Goal: Task Accomplishment & Management: Use online tool/utility

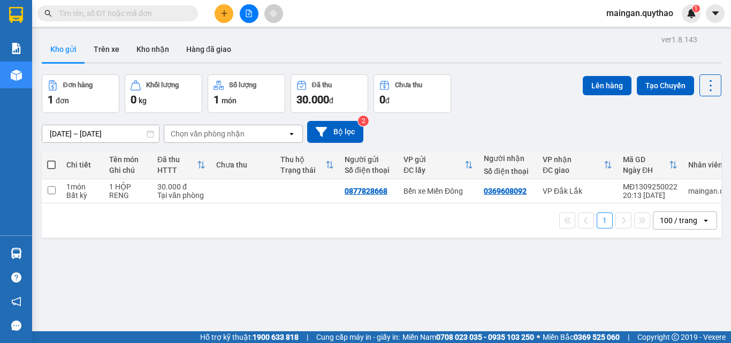
click at [50, 163] on span at bounding box center [51, 165] width 9 height 9
click at [51, 160] on input "checkbox" at bounding box center [51, 160] width 0 height 0
checkbox input "true"
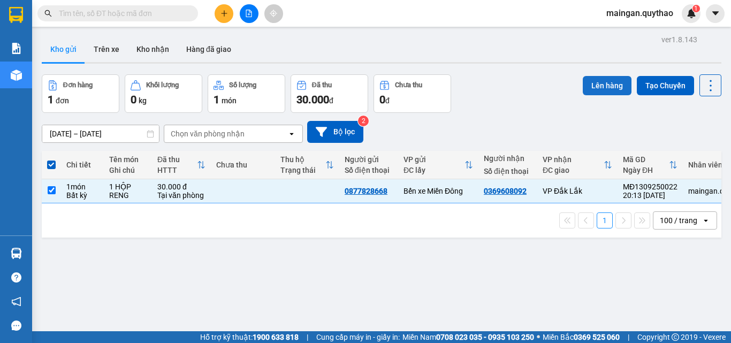
click at [604, 90] on button "Lên hàng" at bounding box center [607, 85] width 49 height 19
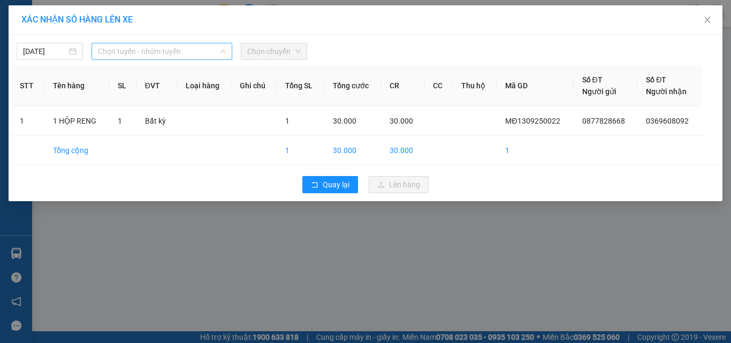
drag, startPoint x: 118, startPoint y: 53, endPoint x: 122, endPoint y: 138, distance: 85.2
click at [118, 54] on span "Chọn tuyến - nhóm tuyến" at bounding box center [162, 51] width 128 height 16
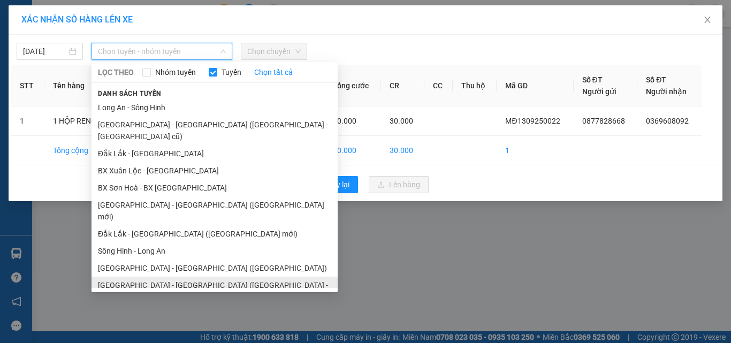
click at [166, 277] on li "[GEOGRAPHIC_DATA] - [GEOGRAPHIC_DATA] ([GEOGRAPHIC_DATA] - [GEOGRAPHIC_DATA] cũ)" at bounding box center [215, 291] width 246 height 29
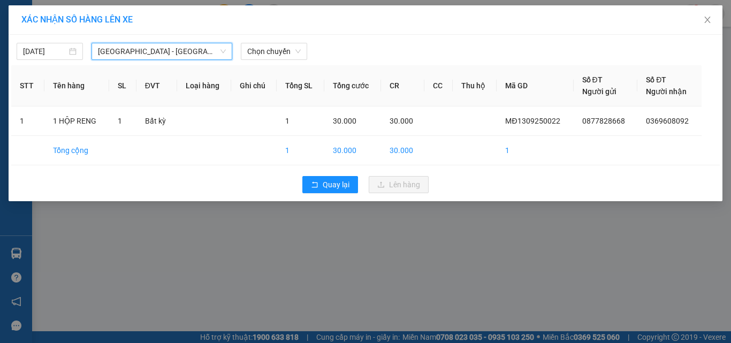
drag, startPoint x: 204, startPoint y: 55, endPoint x: 197, endPoint y: 80, distance: 26.1
click at [203, 56] on span "[GEOGRAPHIC_DATA] - [GEOGRAPHIC_DATA] ([GEOGRAPHIC_DATA] - [GEOGRAPHIC_DATA] cũ)" at bounding box center [162, 51] width 128 height 16
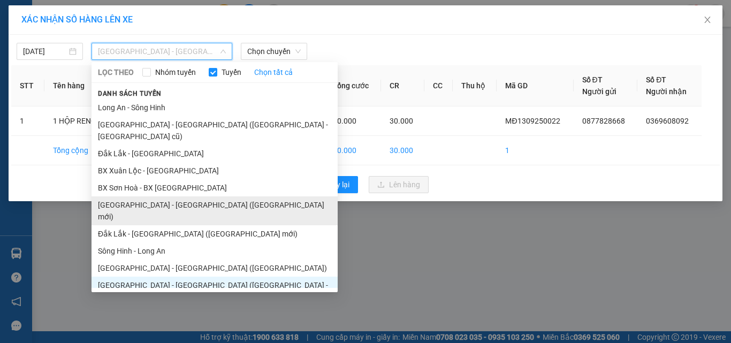
click at [180, 196] on li "[GEOGRAPHIC_DATA] - [GEOGRAPHIC_DATA] ([GEOGRAPHIC_DATA] mới)" at bounding box center [215, 210] width 246 height 29
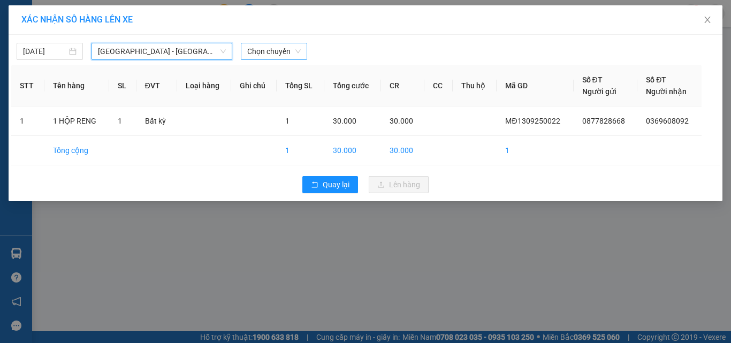
click at [265, 52] on span "Chọn chuyến" at bounding box center [274, 51] width 54 height 16
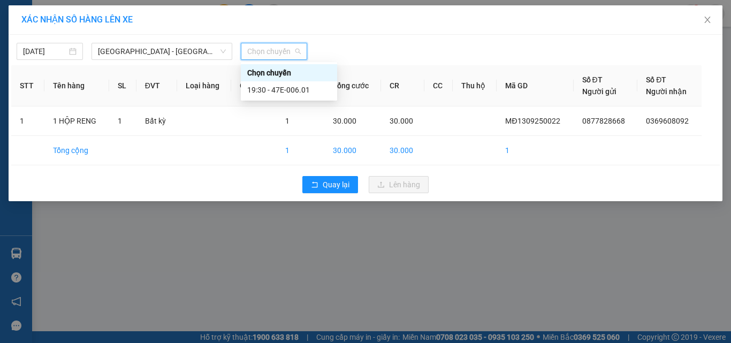
click at [282, 77] on div "Chọn chuyến" at bounding box center [289, 73] width 84 height 12
click at [281, 52] on span "Chọn chuyến" at bounding box center [274, 51] width 54 height 16
click at [287, 82] on div "19:30 - 47E-006.01" at bounding box center [289, 89] width 96 height 17
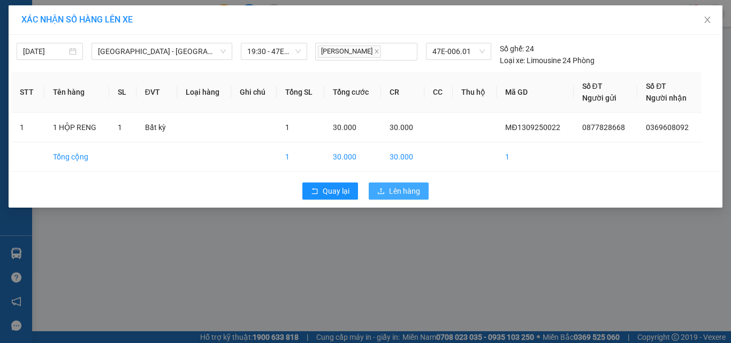
click at [420, 194] on span "Lên hàng" at bounding box center [404, 191] width 31 height 12
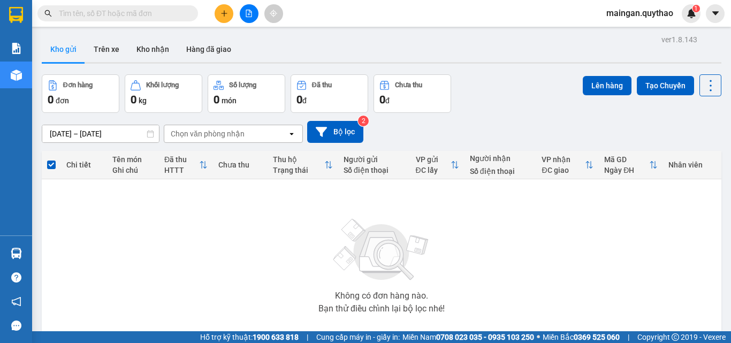
click at [241, 13] on button at bounding box center [249, 13] width 19 height 19
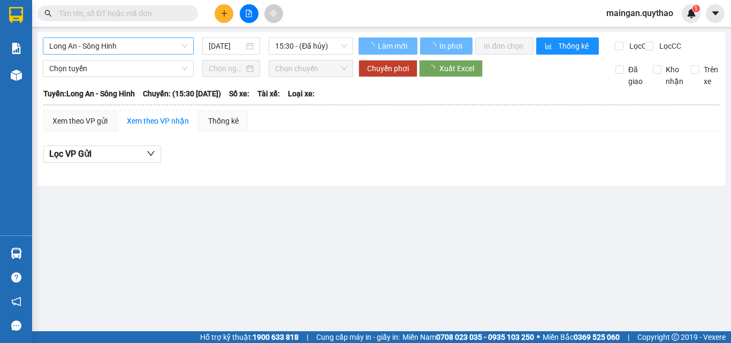
click at [97, 49] on span "Long An - Sông Hinh" at bounding box center [118, 46] width 138 height 16
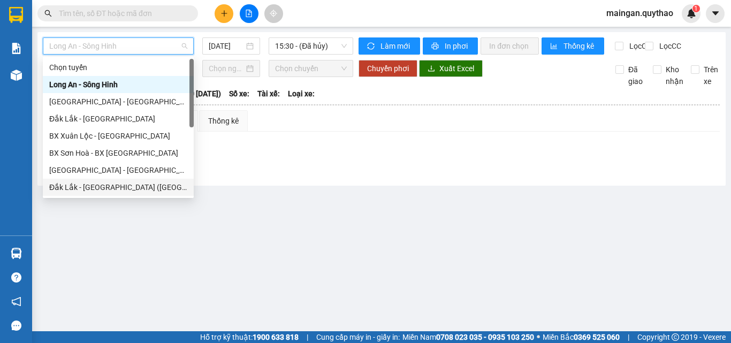
click at [94, 188] on div "Đắk Lắk - [GEOGRAPHIC_DATA] ([GEOGRAPHIC_DATA] mới)" at bounding box center [118, 187] width 138 height 12
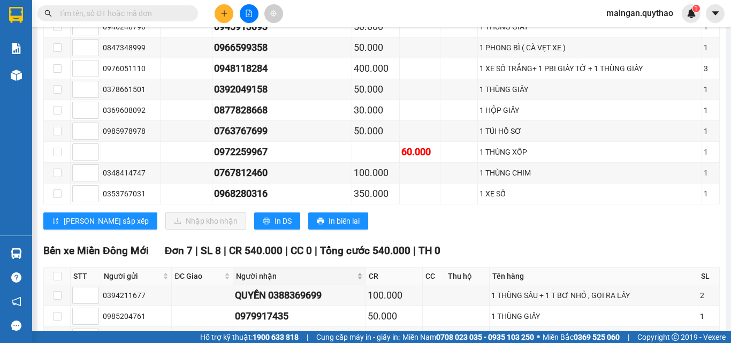
scroll to position [1052, 0]
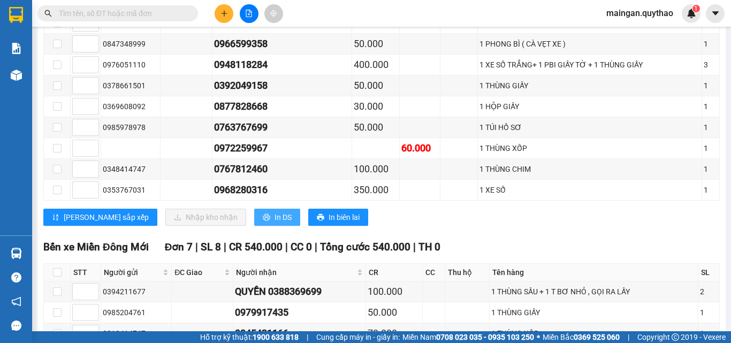
click at [254, 226] on button "In DS" at bounding box center [277, 217] width 46 height 17
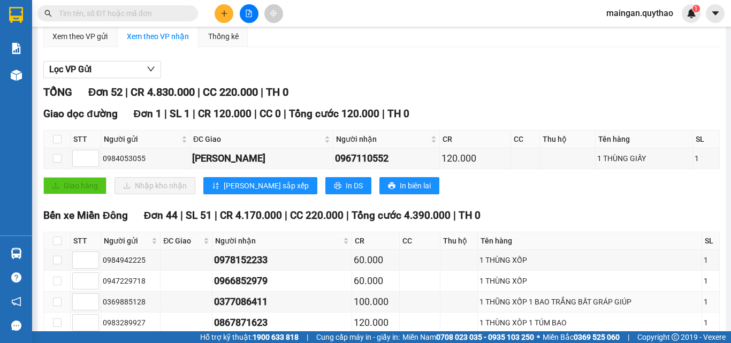
scroll to position [0, 0]
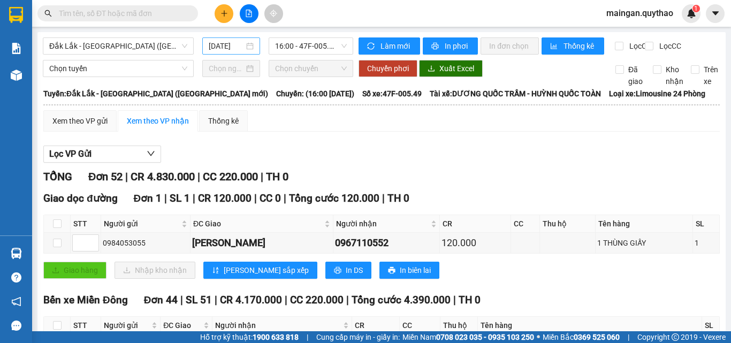
click at [218, 39] on div "[DATE]" at bounding box center [231, 45] width 58 height 17
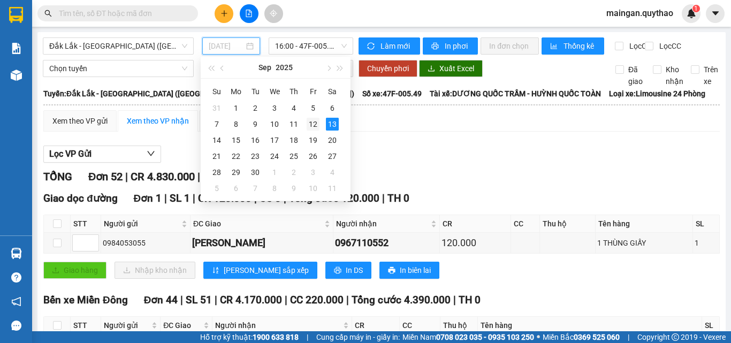
click at [316, 125] on div "12" at bounding box center [313, 124] width 13 height 13
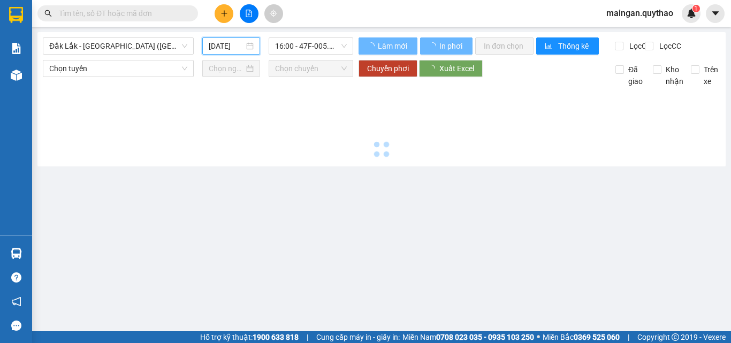
type input "[DATE]"
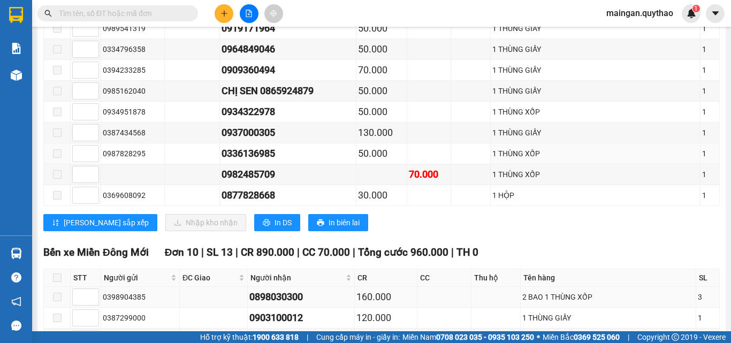
scroll to position [803, 0]
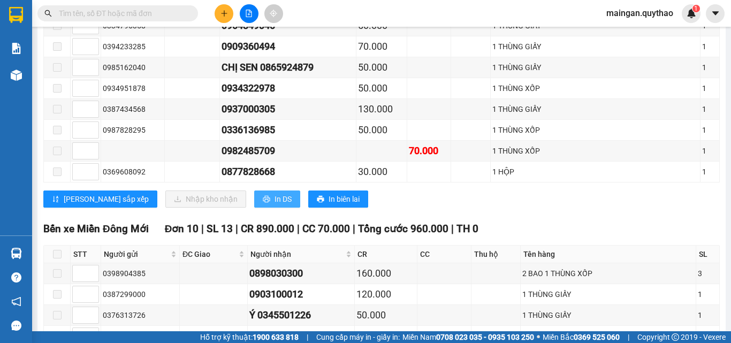
click at [275, 205] on span "In DS" at bounding box center [283, 199] width 17 height 12
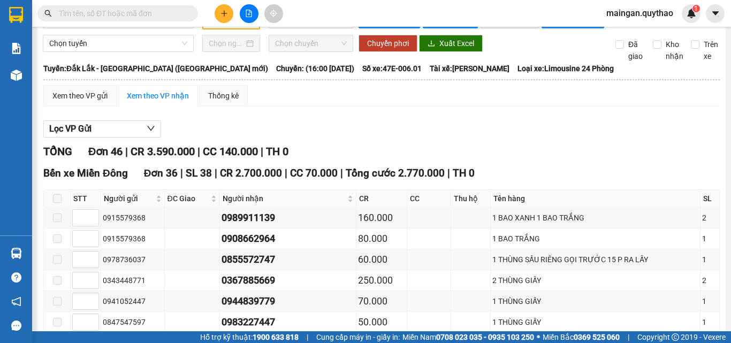
scroll to position [0, 0]
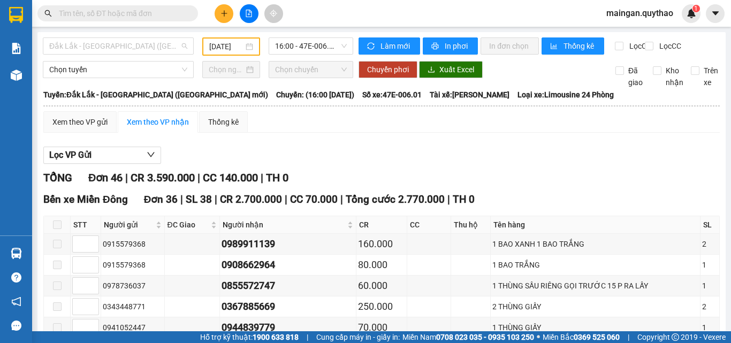
drag, startPoint x: 163, startPoint y: 45, endPoint x: 155, endPoint y: 109, distance: 64.2
click at [161, 49] on span "Đắk Lắk - [GEOGRAPHIC_DATA] ([GEOGRAPHIC_DATA] mới)" at bounding box center [118, 46] width 138 height 16
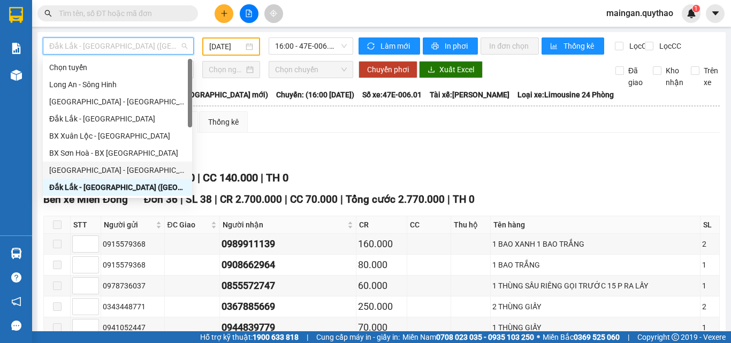
click at [131, 167] on div "[GEOGRAPHIC_DATA] - [GEOGRAPHIC_DATA] ([GEOGRAPHIC_DATA] mới)" at bounding box center [117, 170] width 136 height 12
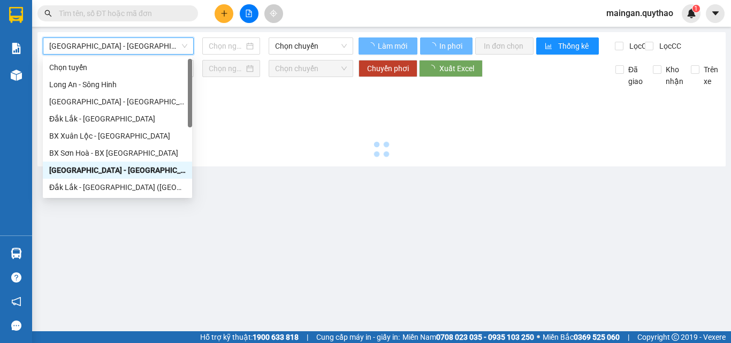
type input "[DATE]"
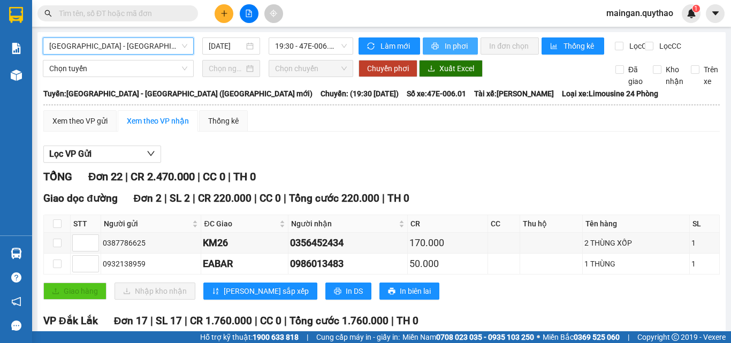
click at [446, 37] on button "In phơi" at bounding box center [450, 45] width 55 height 17
